Goal: Task Accomplishment & Management: Manage account settings

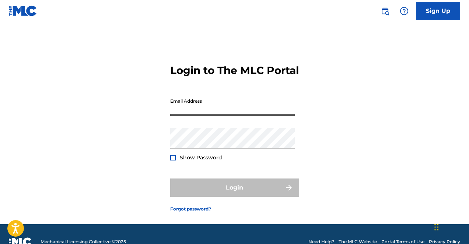
type input "[EMAIL_ADDRESS][DOMAIN_NAME]"
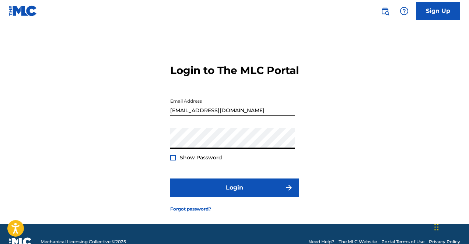
click at [172, 161] on div at bounding box center [173, 158] width 6 height 6
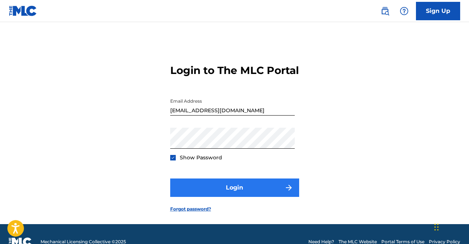
click at [198, 193] on button "Login" at bounding box center [234, 188] width 129 height 18
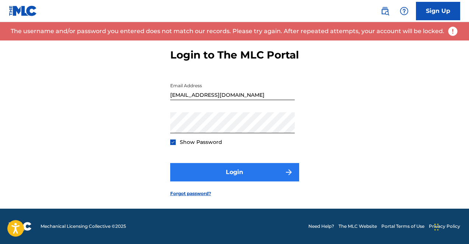
scroll to position [28, 0]
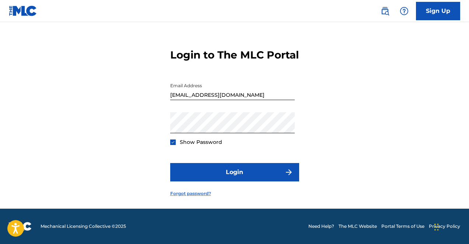
click at [199, 195] on link "Forgot password?" at bounding box center [190, 194] width 41 height 7
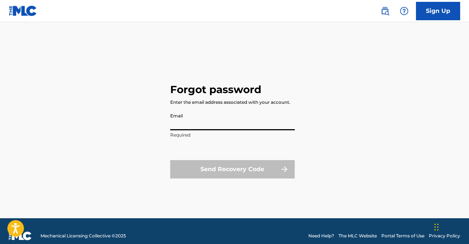
type input "[EMAIL_ADDRESS][DOMAIN_NAME]"
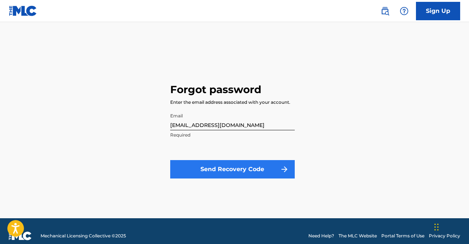
click at [218, 177] on button "Send Recovery Code" at bounding box center [232, 169] width 125 height 18
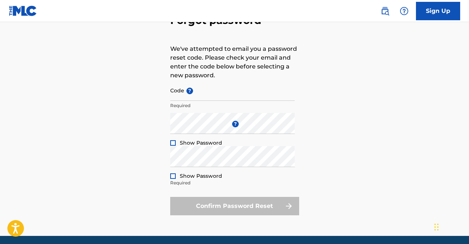
scroll to position [59, 0]
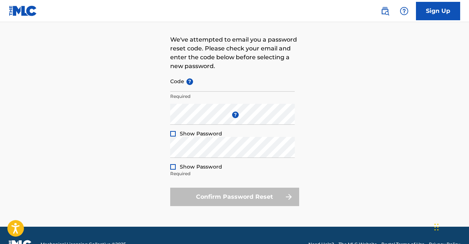
click at [235, 92] on div "Code ? Required" at bounding box center [232, 87] width 125 height 33
click at [235, 86] on input "Code ?" at bounding box center [232, 81] width 125 height 21
paste input "FP_e7afa299aab503f48c80d01d9b0f"
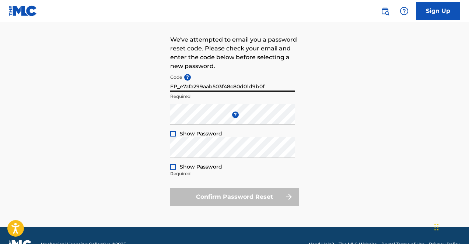
type input "FP_e7afa299aab503f48c80d01d9b0f"
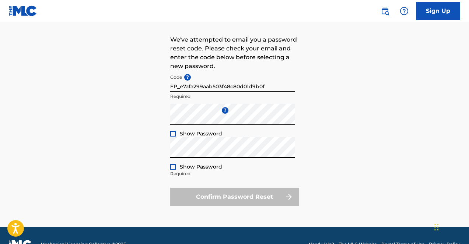
click at [171, 134] on div at bounding box center [173, 134] width 6 height 6
click at [206, 158] on div "Repeat the password Show Password Required" at bounding box center [232, 153] width 125 height 33
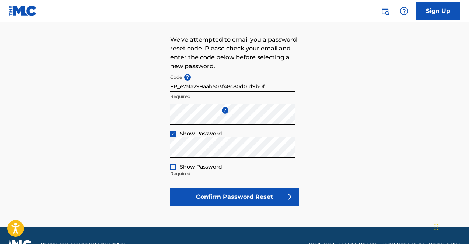
click at [174, 165] on div at bounding box center [173, 167] width 6 height 6
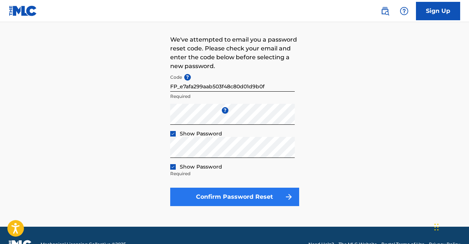
click at [207, 198] on button "Confirm Password Reset" at bounding box center [234, 197] width 129 height 18
